Goal: Download file/media

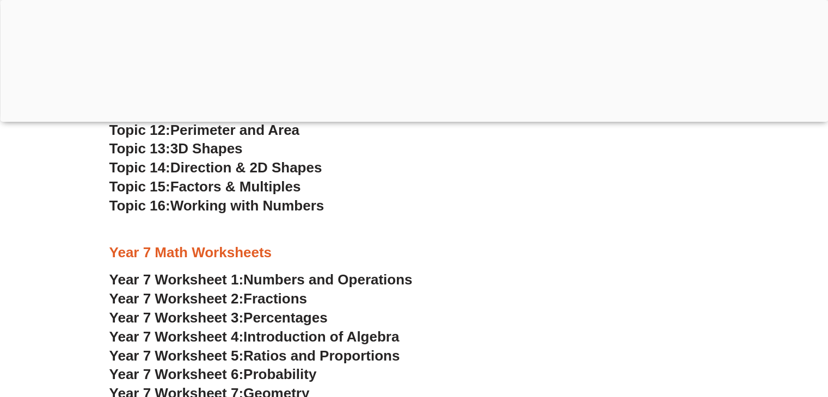
scroll to position [2932, 0]
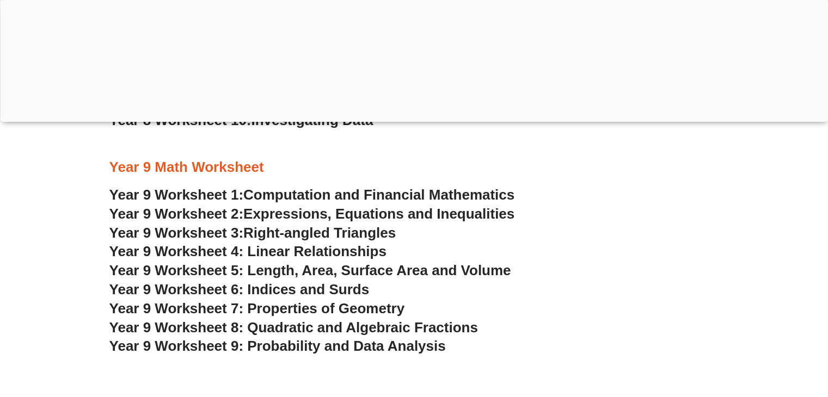
scroll to position [3422, 0]
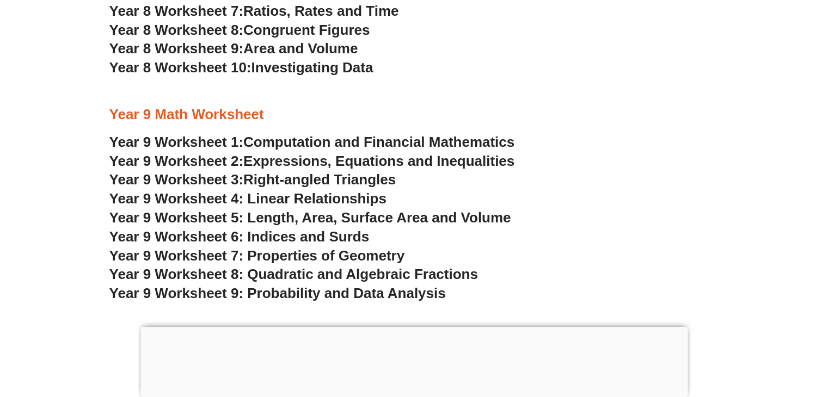
scroll to position [3400, 0]
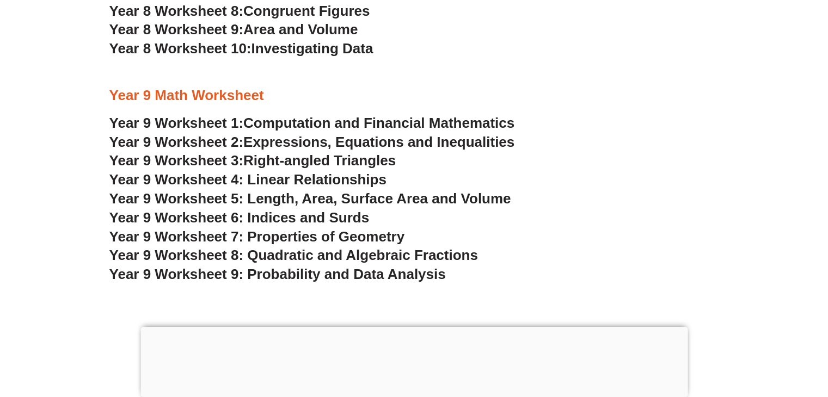
click at [226, 139] on span "Year 9 Worksheet 2:" at bounding box center [176, 142] width 134 height 16
